Goal: Obtain resource: Obtain resource

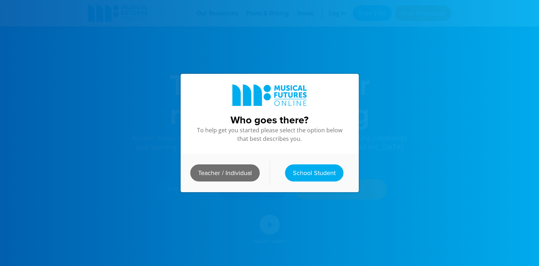
click at [235, 170] on link "Teacher / Individual" at bounding box center [224, 172] width 69 height 17
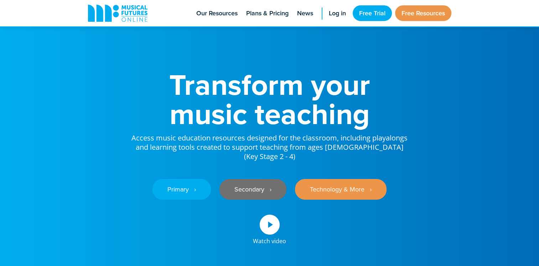
click at [254, 181] on link "Secondary ‎‏‏‎ ‎ ›" at bounding box center [252, 189] width 67 height 21
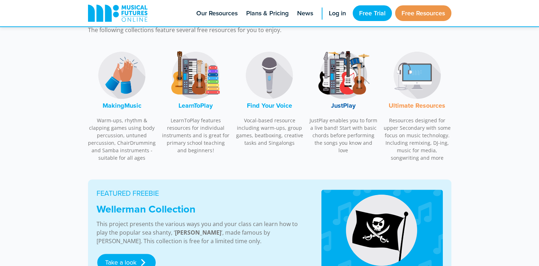
scroll to position [232, 0]
click at [344, 103] on font "JustPlay" at bounding box center [343, 104] width 25 height 9
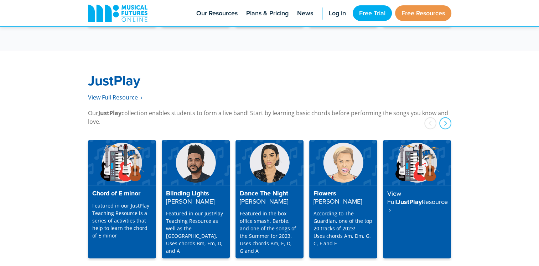
scroll to position [1825, 0]
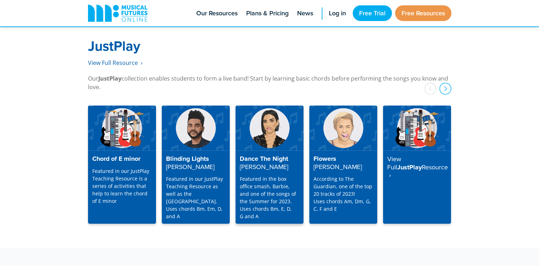
click at [267, 134] on img at bounding box center [269, 127] width 68 height 45
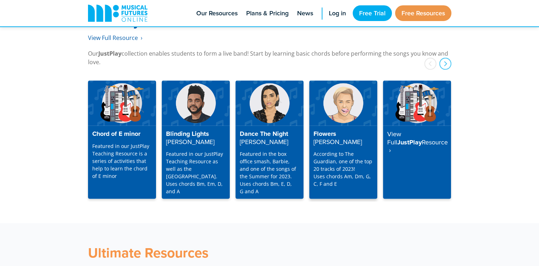
scroll to position [1849, 0]
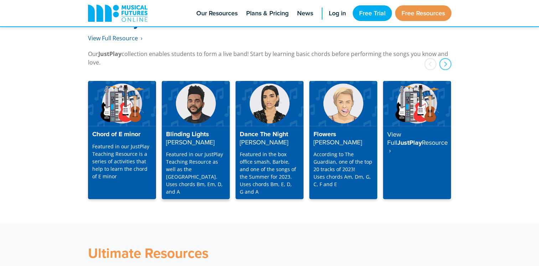
click at [187, 130] on h4 "Blinding Lights The Weeknd" at bounding box center [195, 138] width 59 height 16
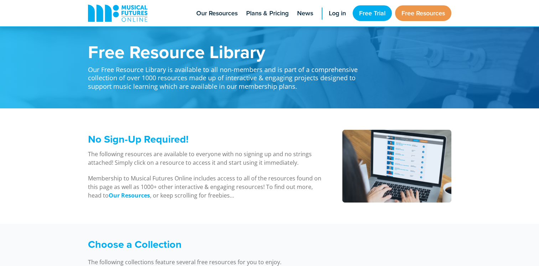
scroll to position [1849, 0]
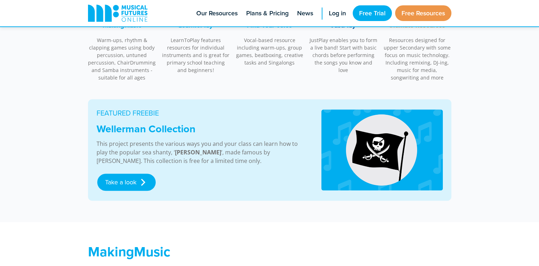
scroll to position [314, 0]
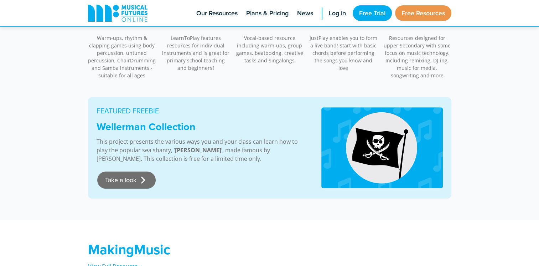
click at [133, 173] on link "Take a look" at bounding box center [126, 179] width 58 height 17
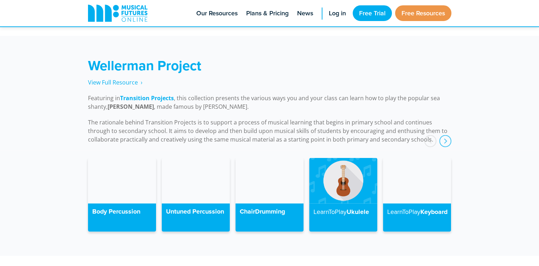
scroll to position [1605, 0]
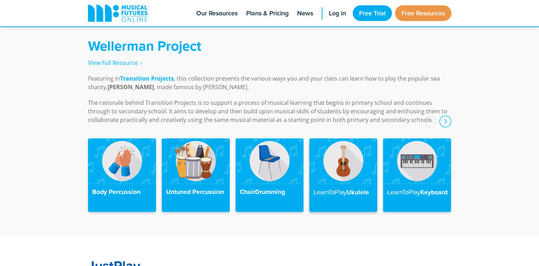
click at [342, 166] on img at bounding box center [343, 160] width 68 height 45
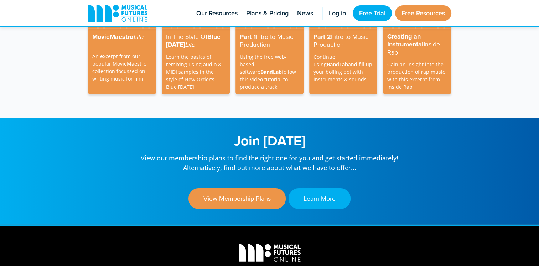
scroll to position [2229, 0]
